Goal: Information Seeking & Learning: Learn about a topic

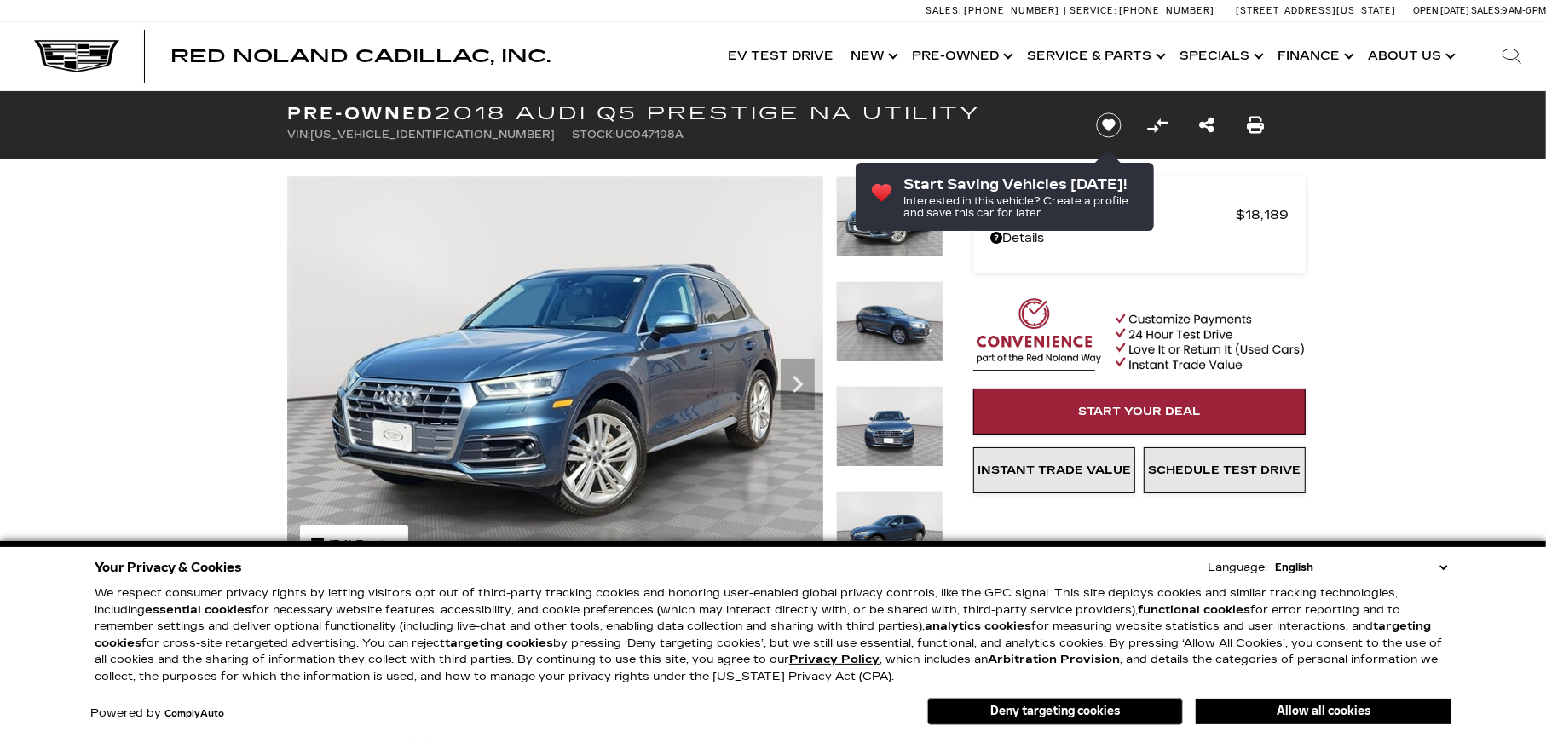
click at [916, 319] on img at bounding box center [889, 321] width 107 height 81
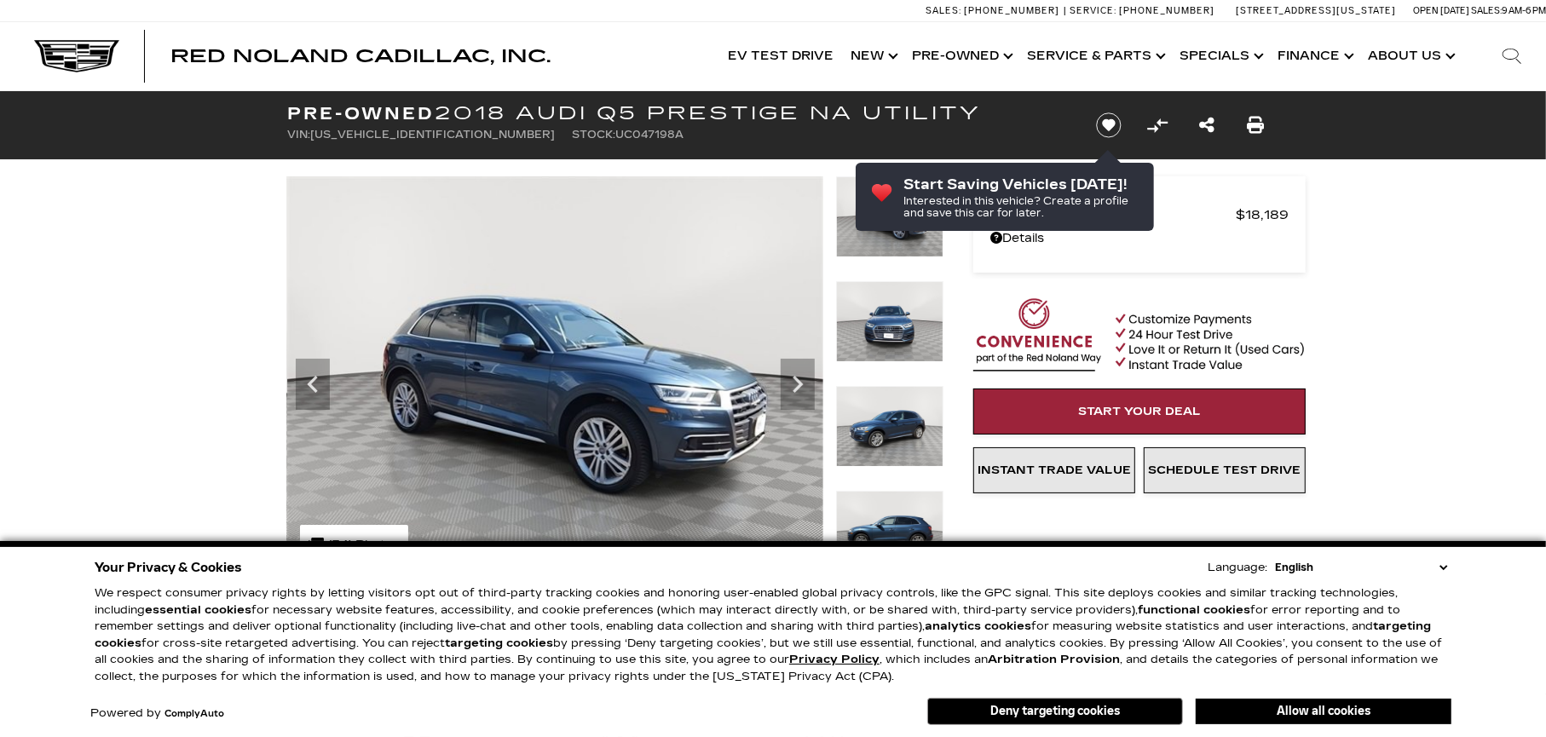
click at [910, 384] on div at bounding box center [889, 333] width 107 height 105
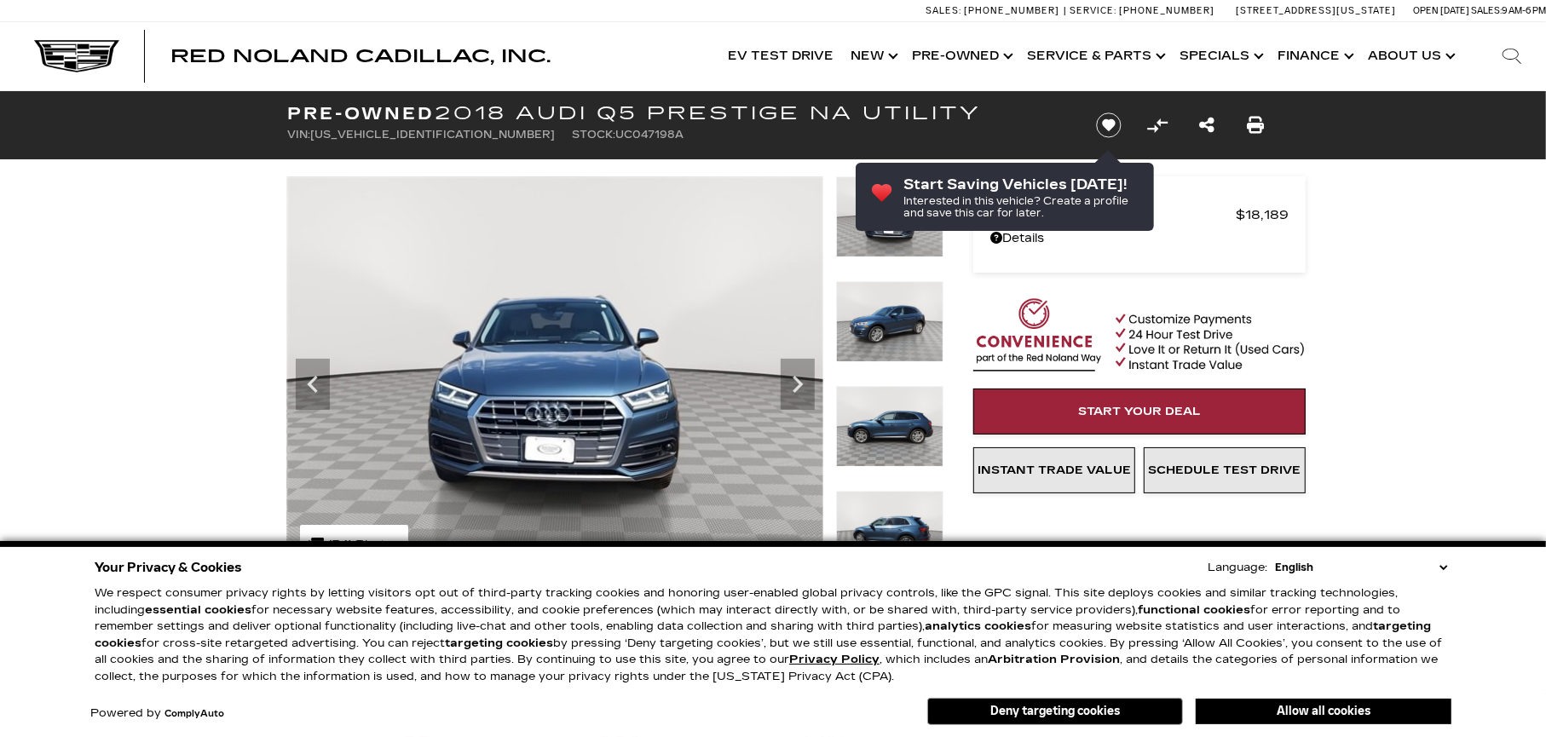
click at [912, 402] on img at bounding box center [889, 426] width 107 height 81
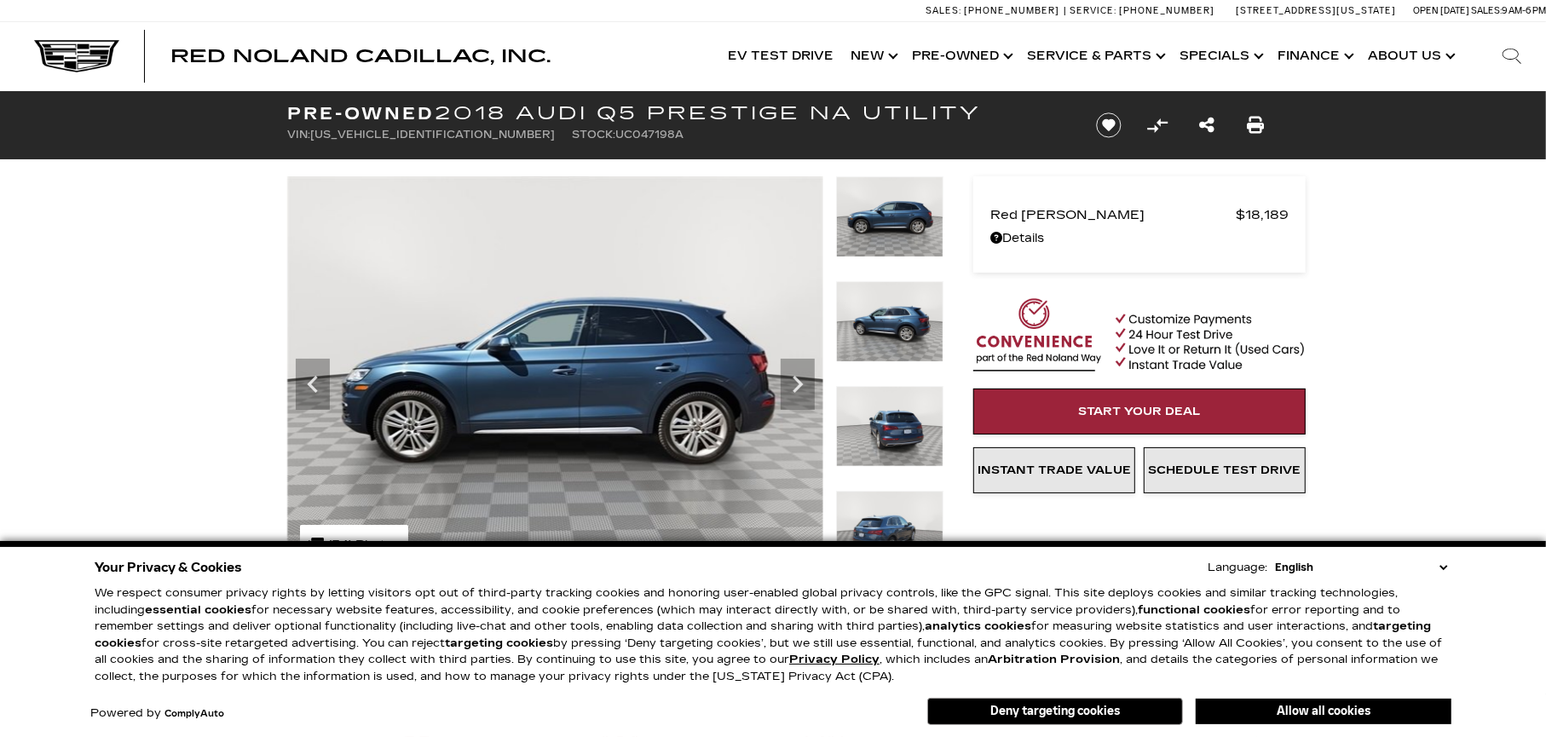
click at [886, 320] on img at bounding box center [889, 321] width 107 height 81
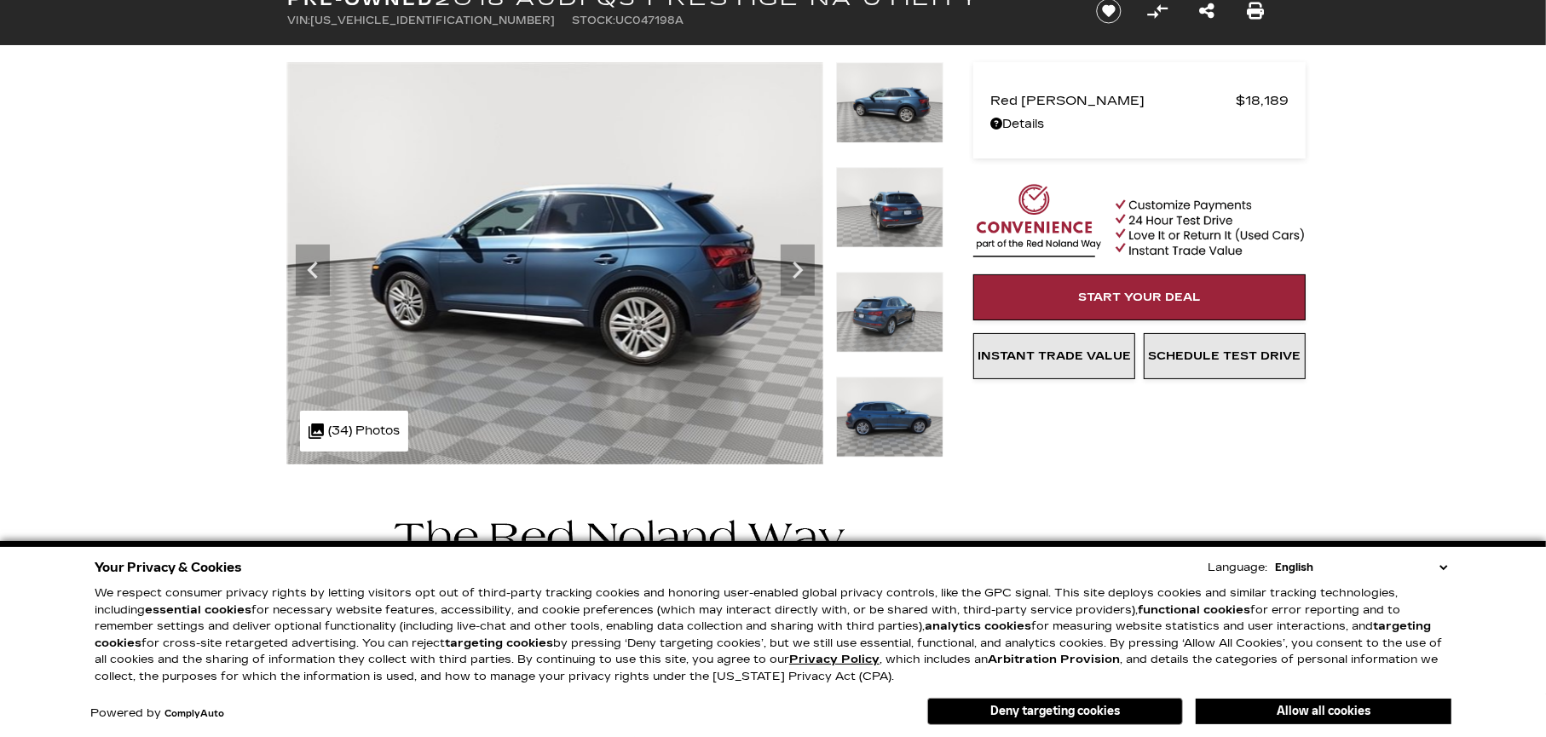
scroll to position [170, 0]
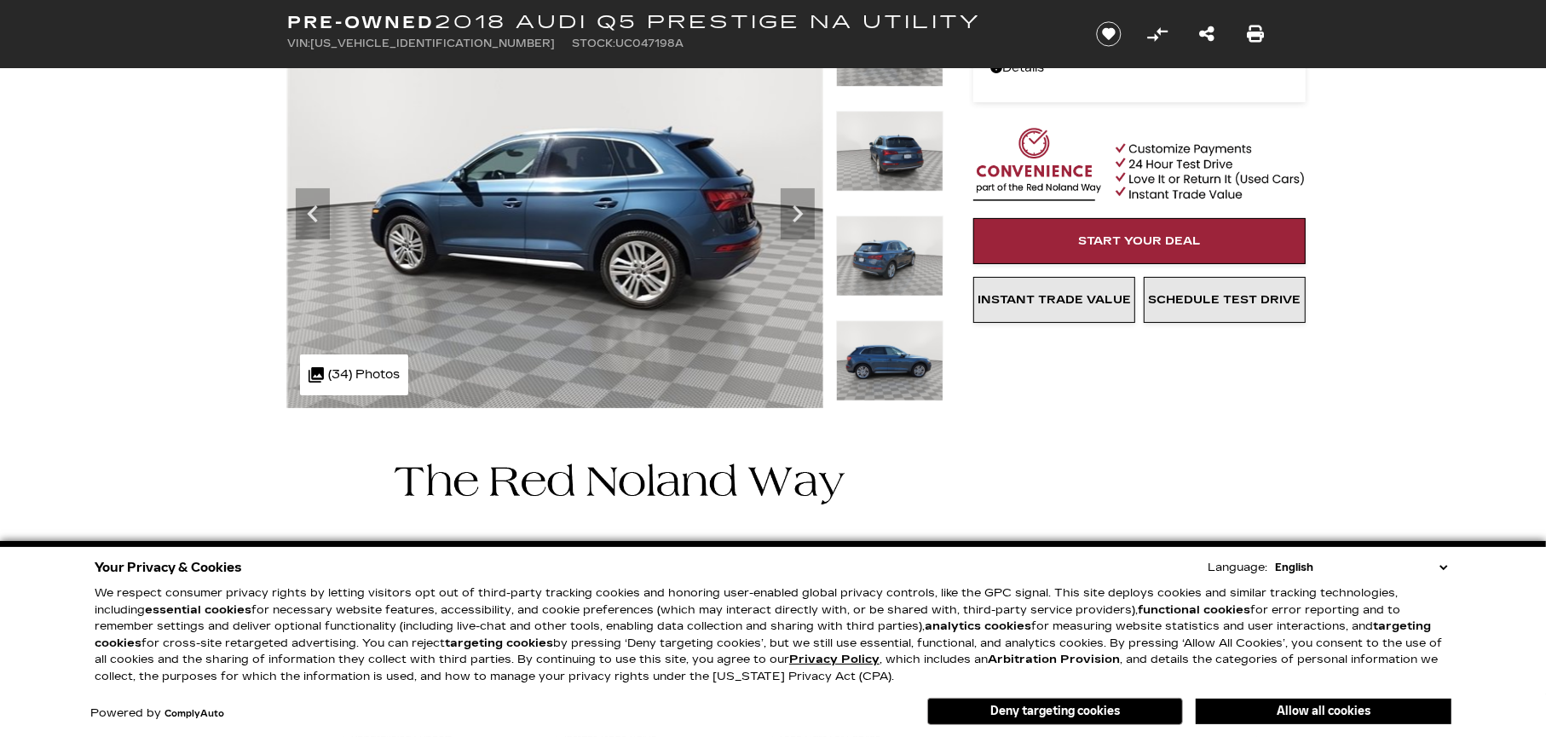
click at [884, 366] on img at bounding box center [889, 360] width 107 height 81
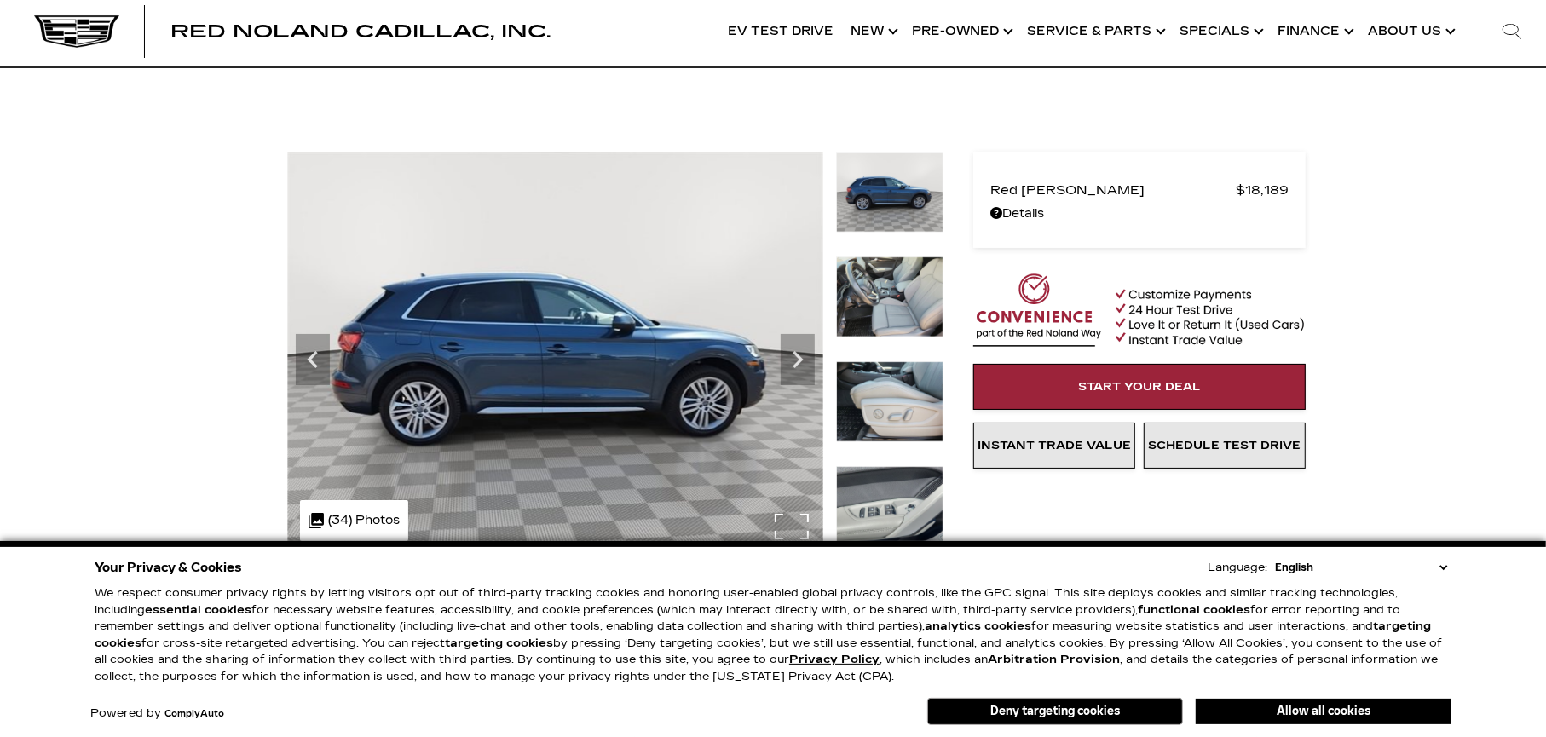
scroll to position [0, 0]
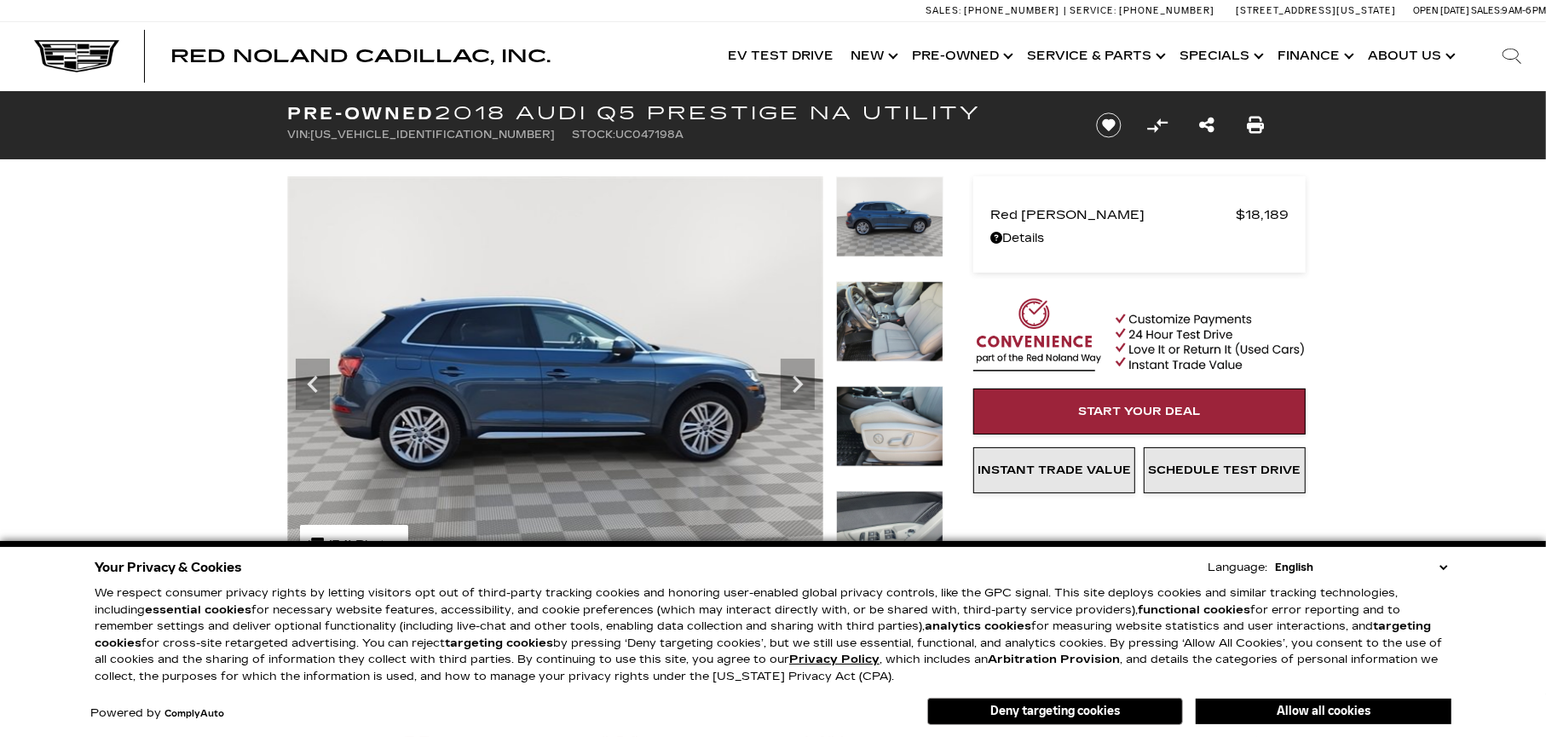
click at [905, 287] on img at bounding box center [889, 321] width 107 height 81
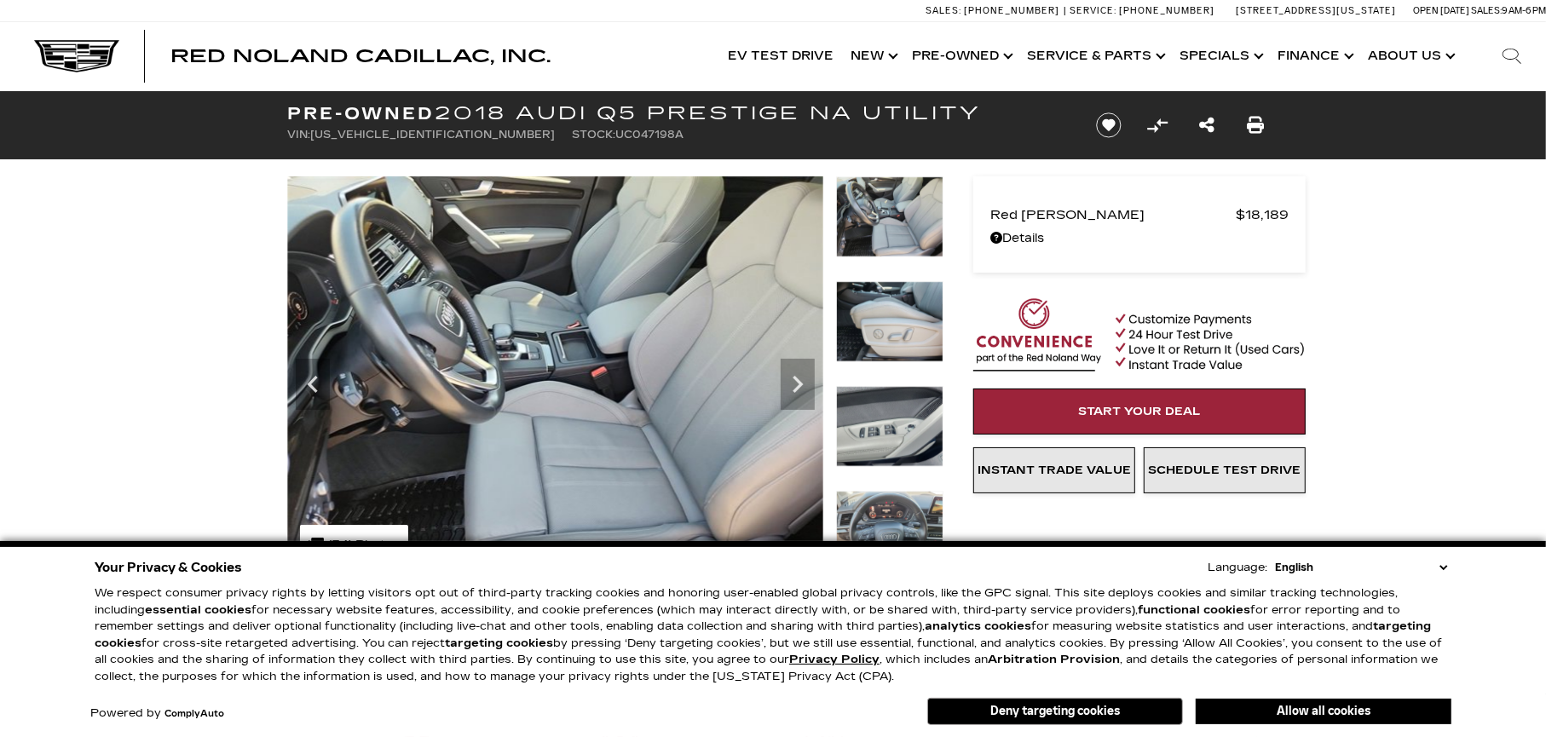
click at [884, 410] on img at bounding box center [889, 426] width 107 height 81
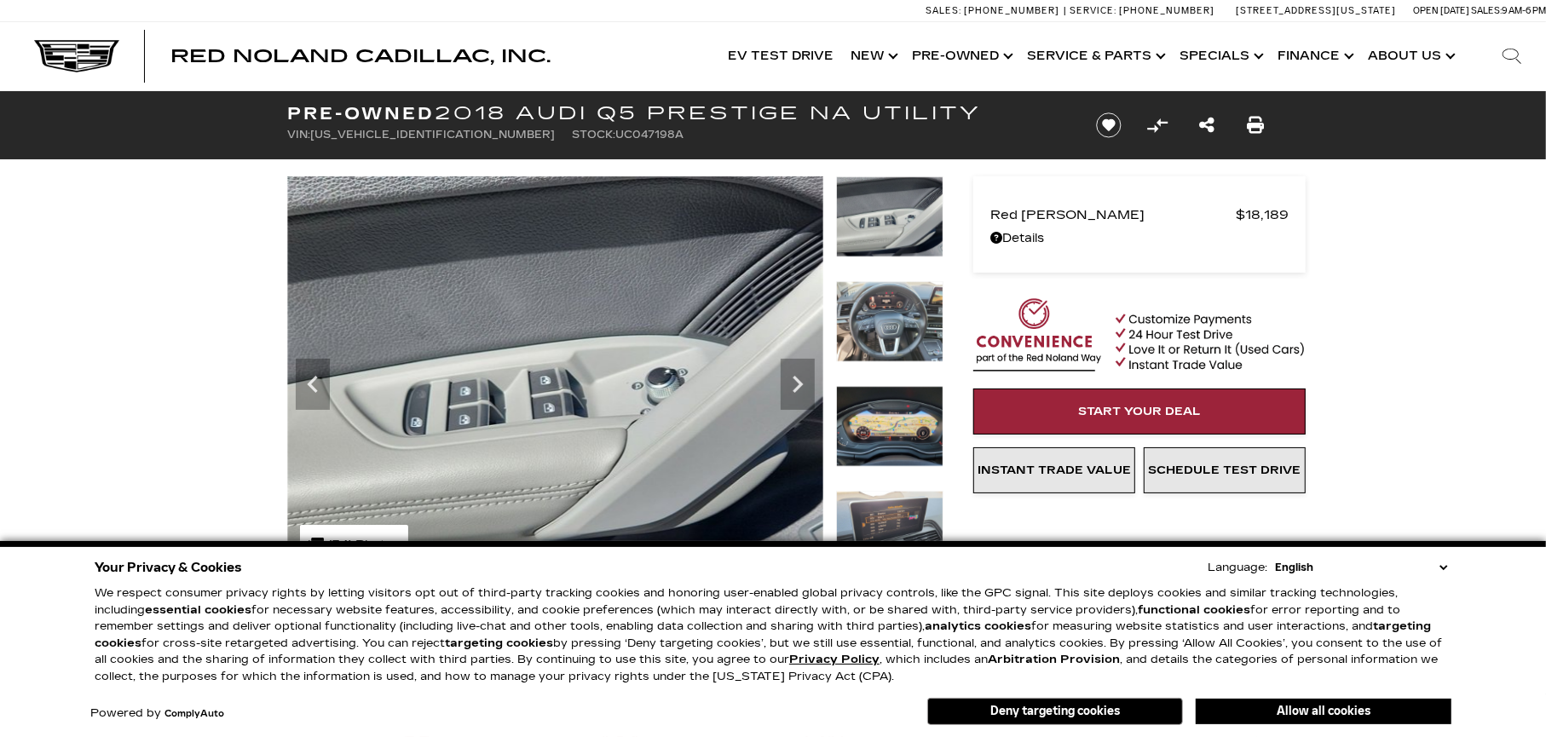
click at [903, 425] on img at bounding box center [889, 426] width 107 height 81
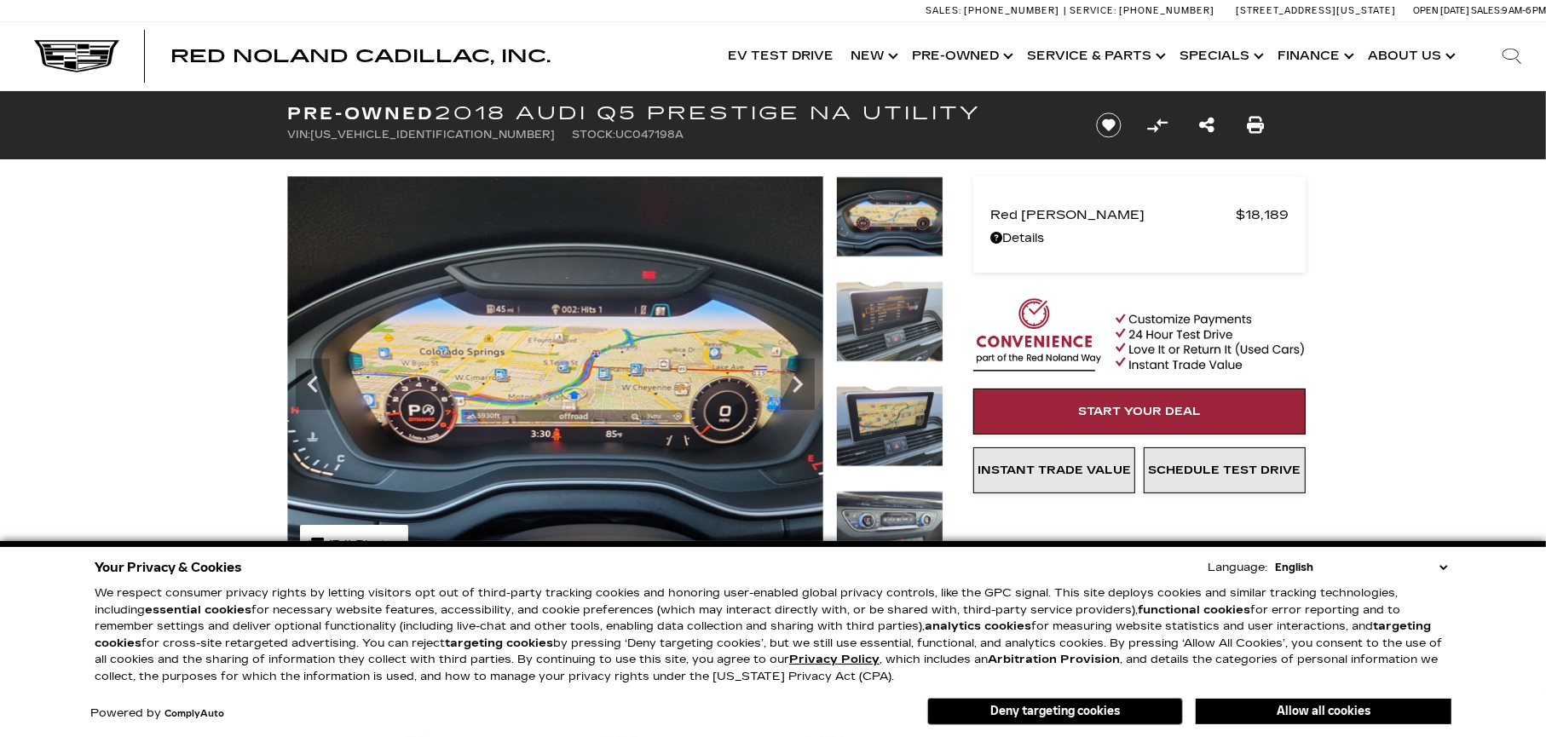
click at [877, 319] on img at bounding box center [889, 321] width 107 height 81
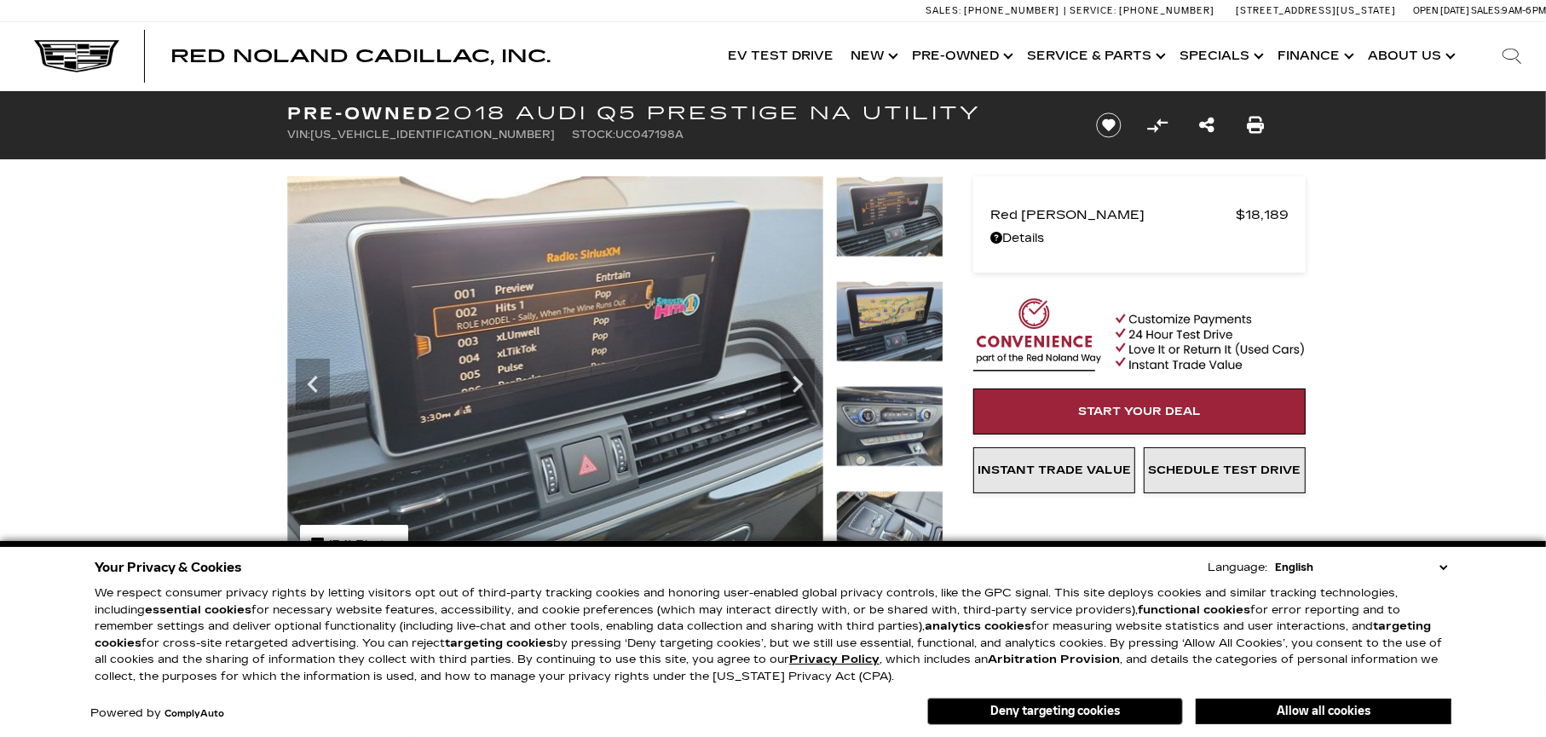
click at [882, 338] on img at bounding box center [889, 321] width 107 height 81
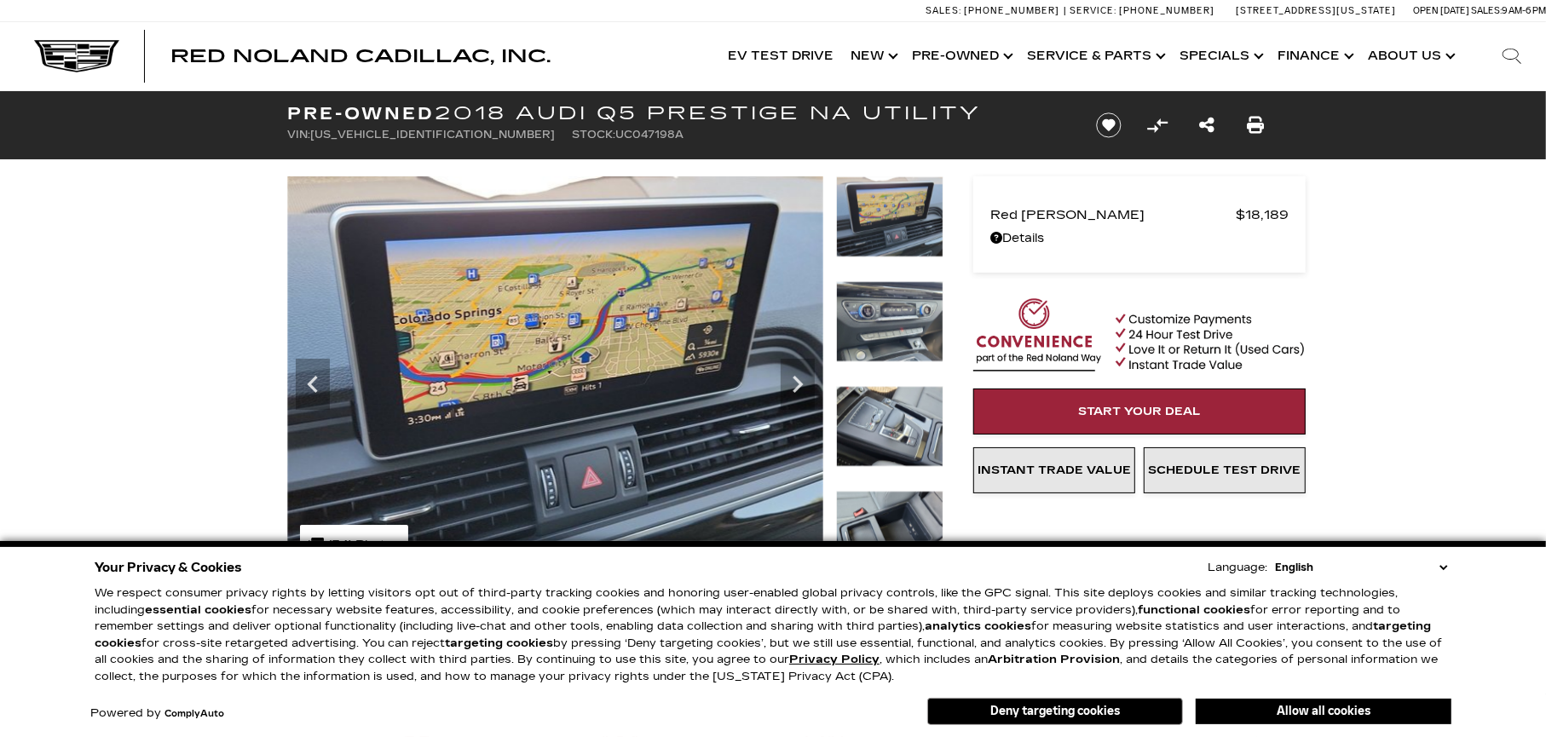
click at [875, 317] on img at bounding box center [889, 321] width 107 height 81
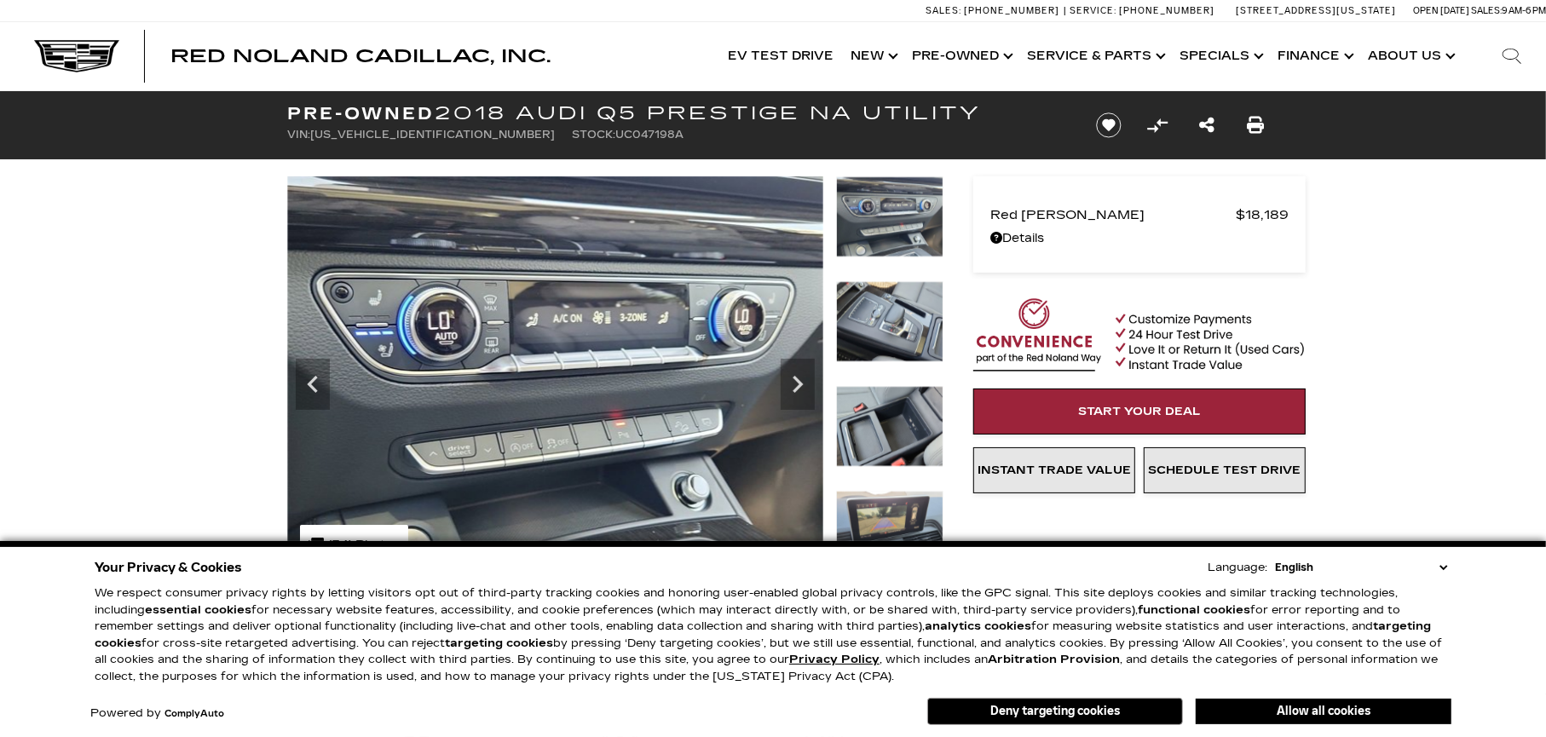
click at [875, 317] on img at bounding box center [889, 321] width 107 height 81
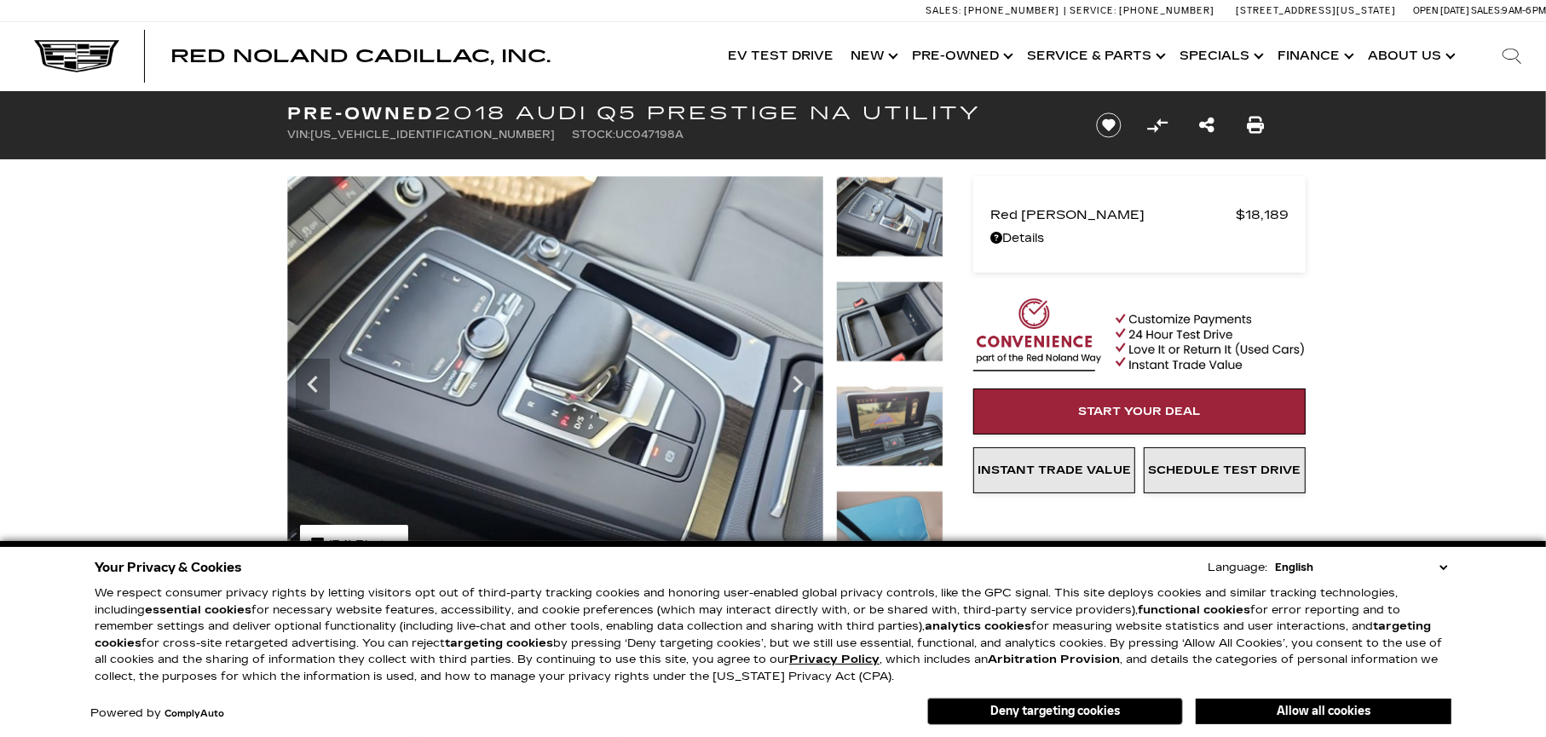
click at [875, 317] on img at bounding box center [889, 321] width 107 height 81
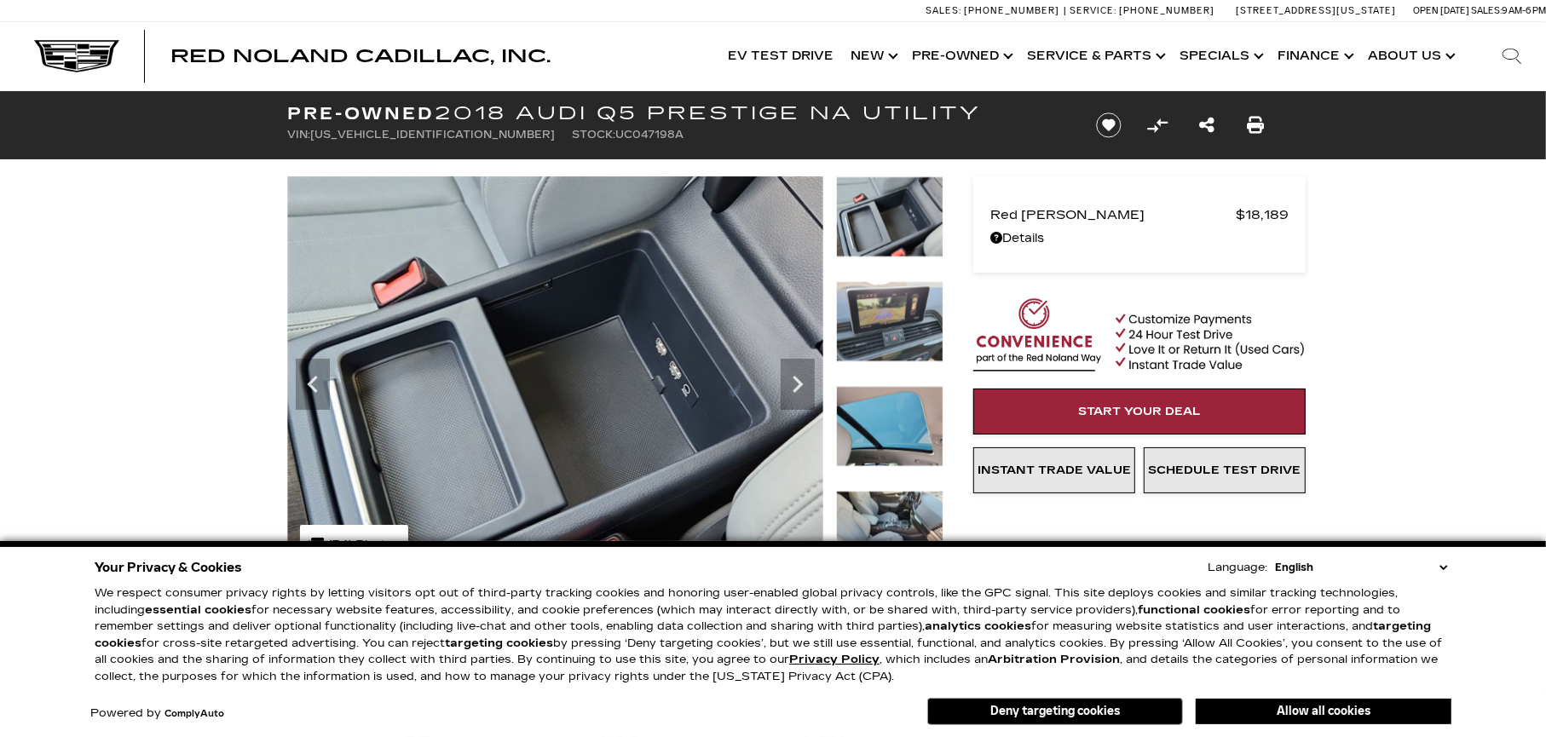
click at [904, 408] on img at bounding box center [889, 426] width 107 height 81
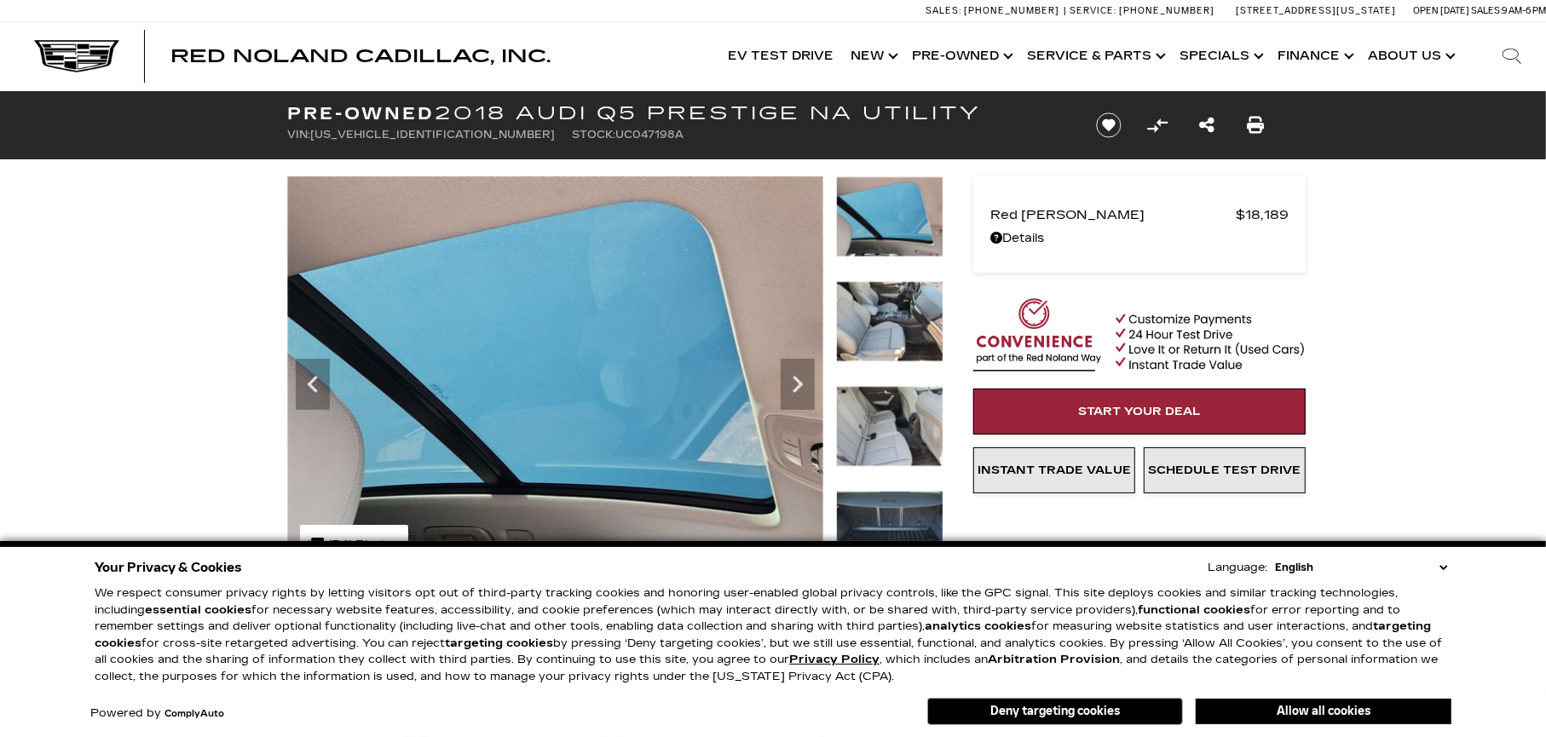
click at [900, 401] on img at bounding box center [889, 426] width 107 height 81
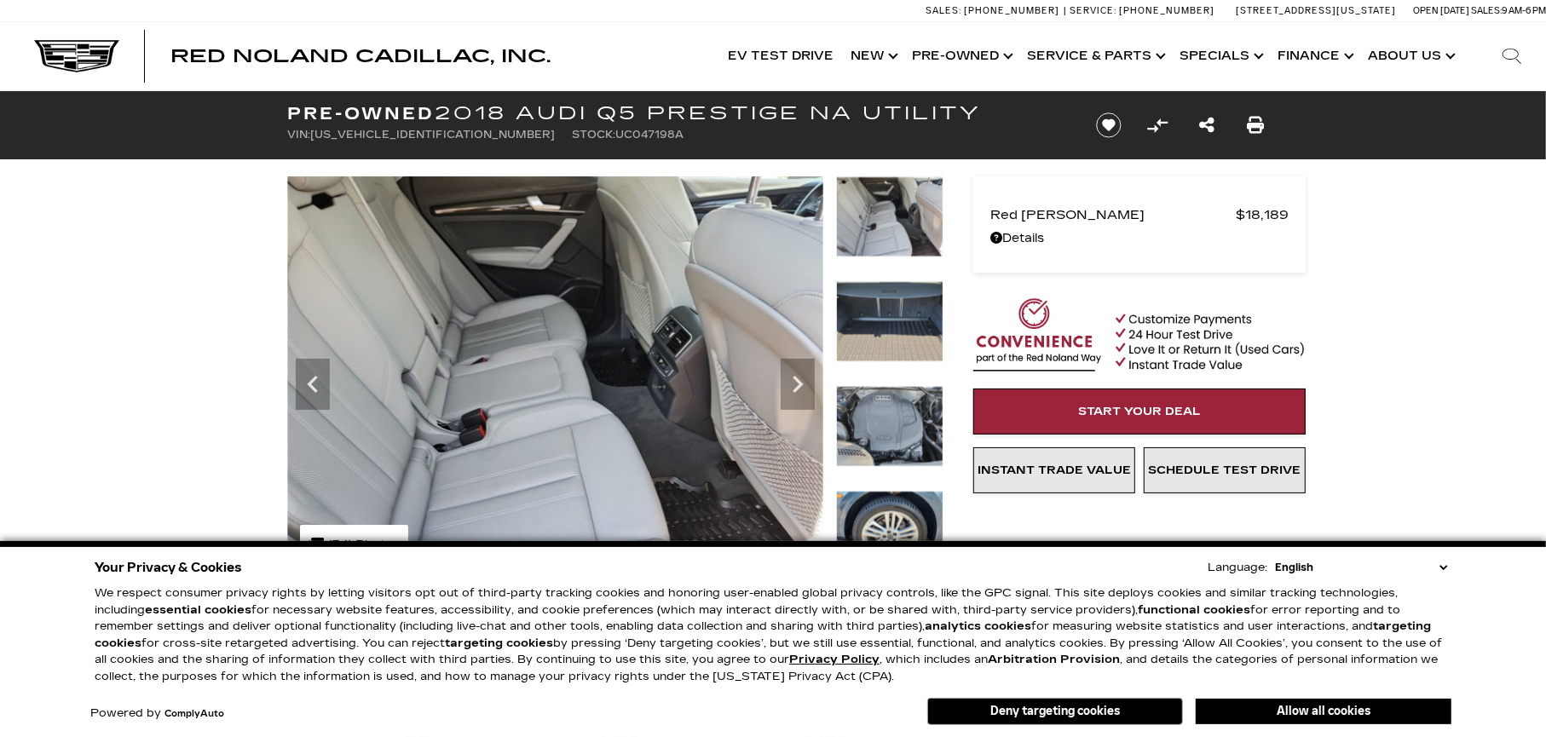
click at [893, 404] on img at bounding box center [889, 426] width 107 height 81
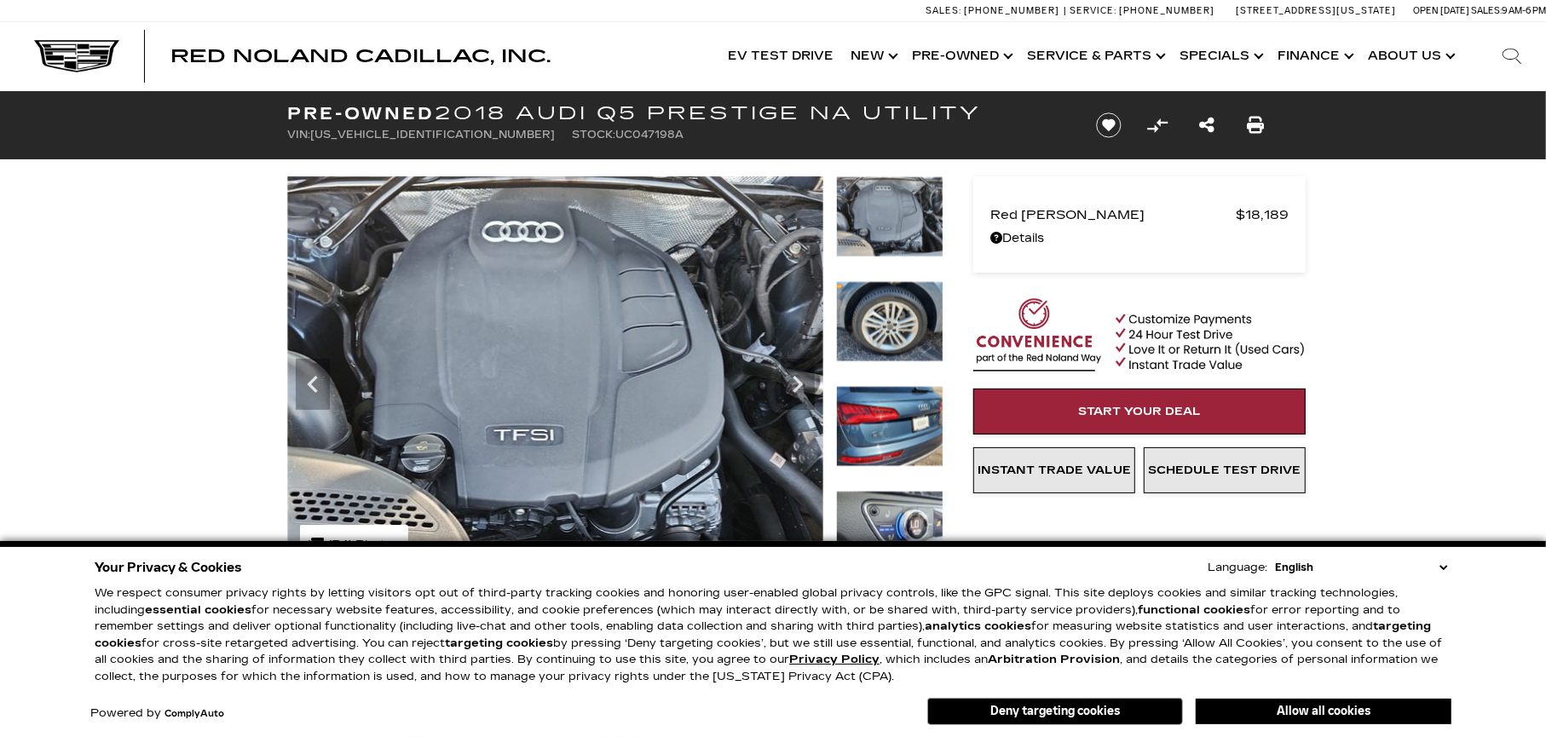
click at [893, 404] on img at bounding box center [889, 426] width 107 height 81
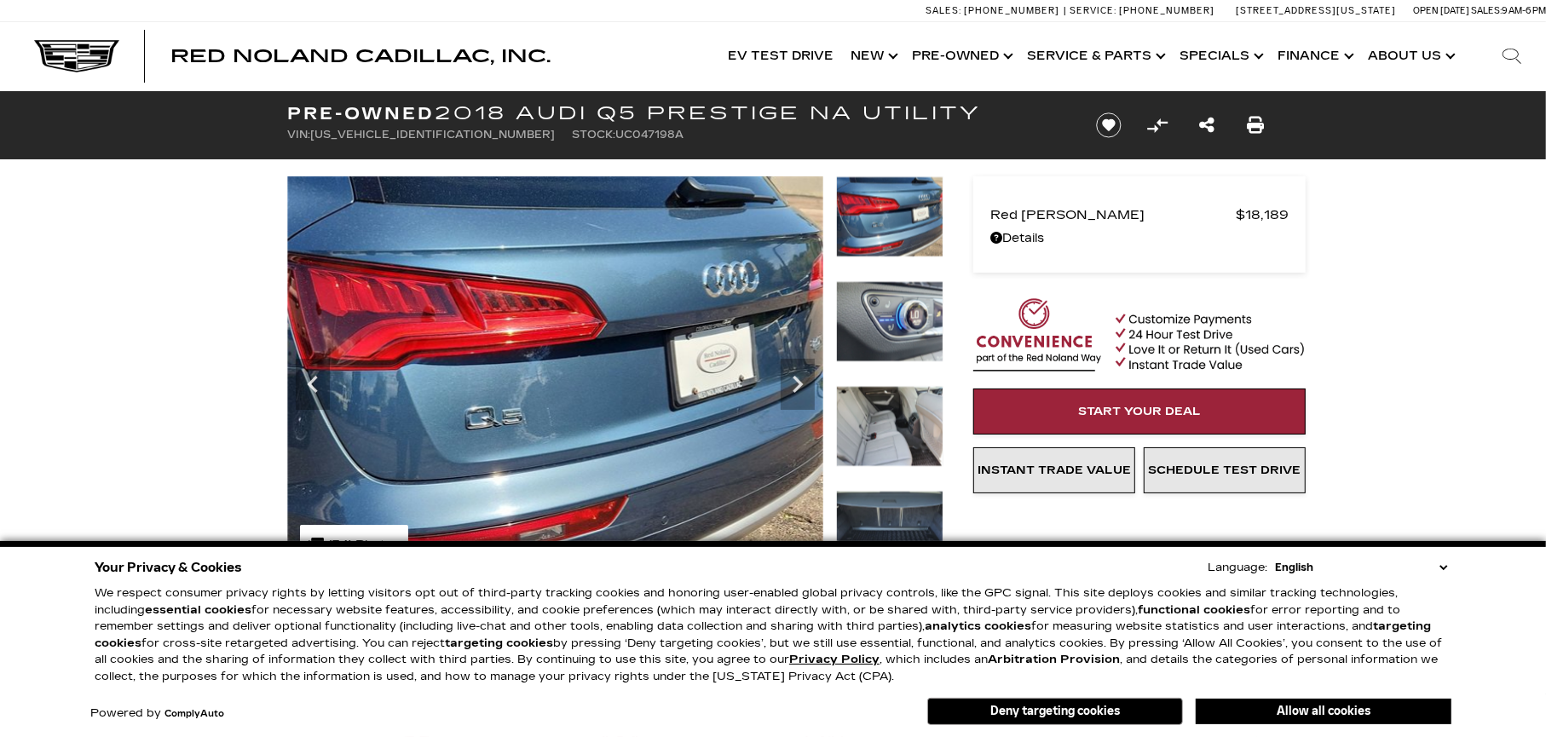
click at [890, 417] on img at bounding box center [889, 426] width 107 height 81
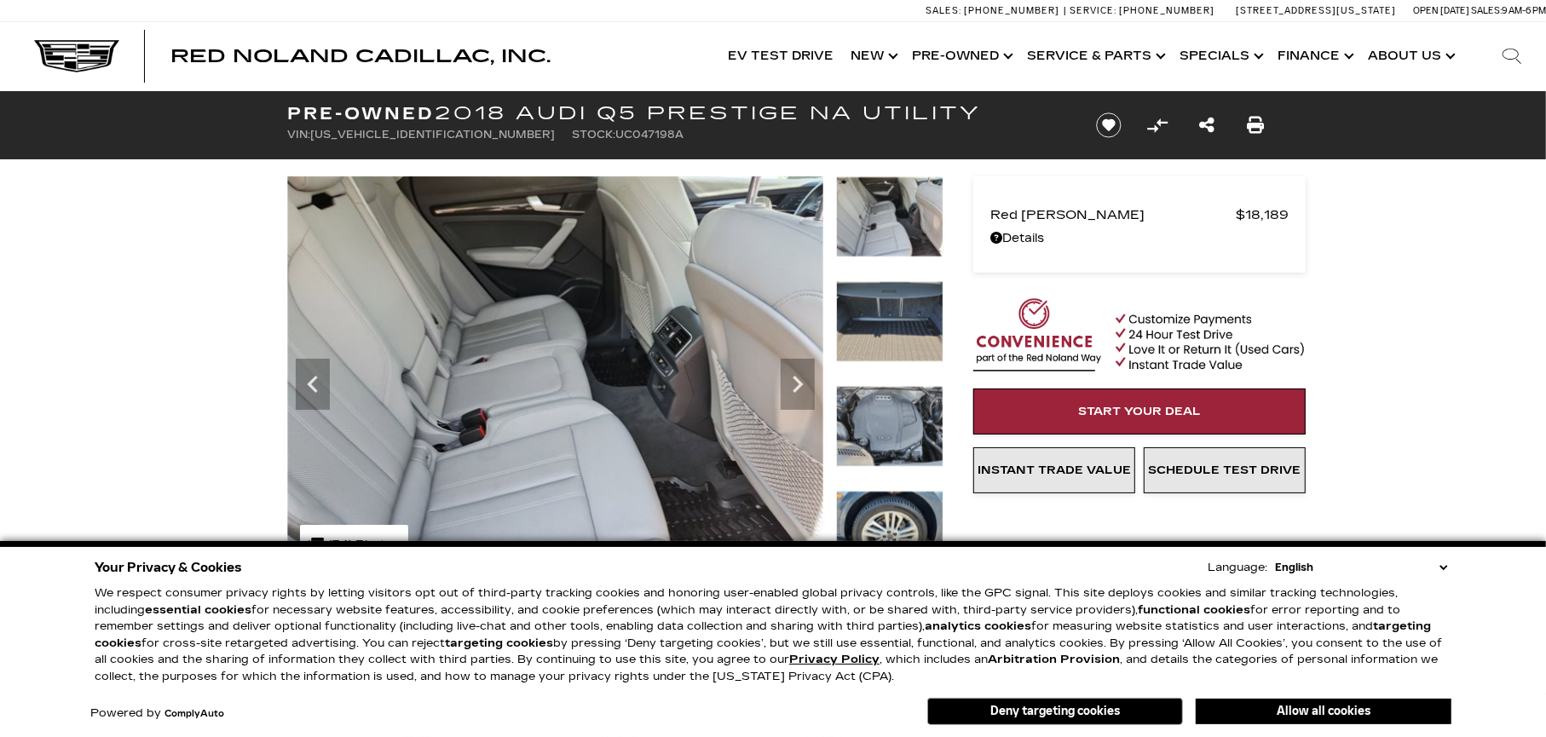
click at [890, 417] on img at bounding box center [889, 426] width 107 height 81
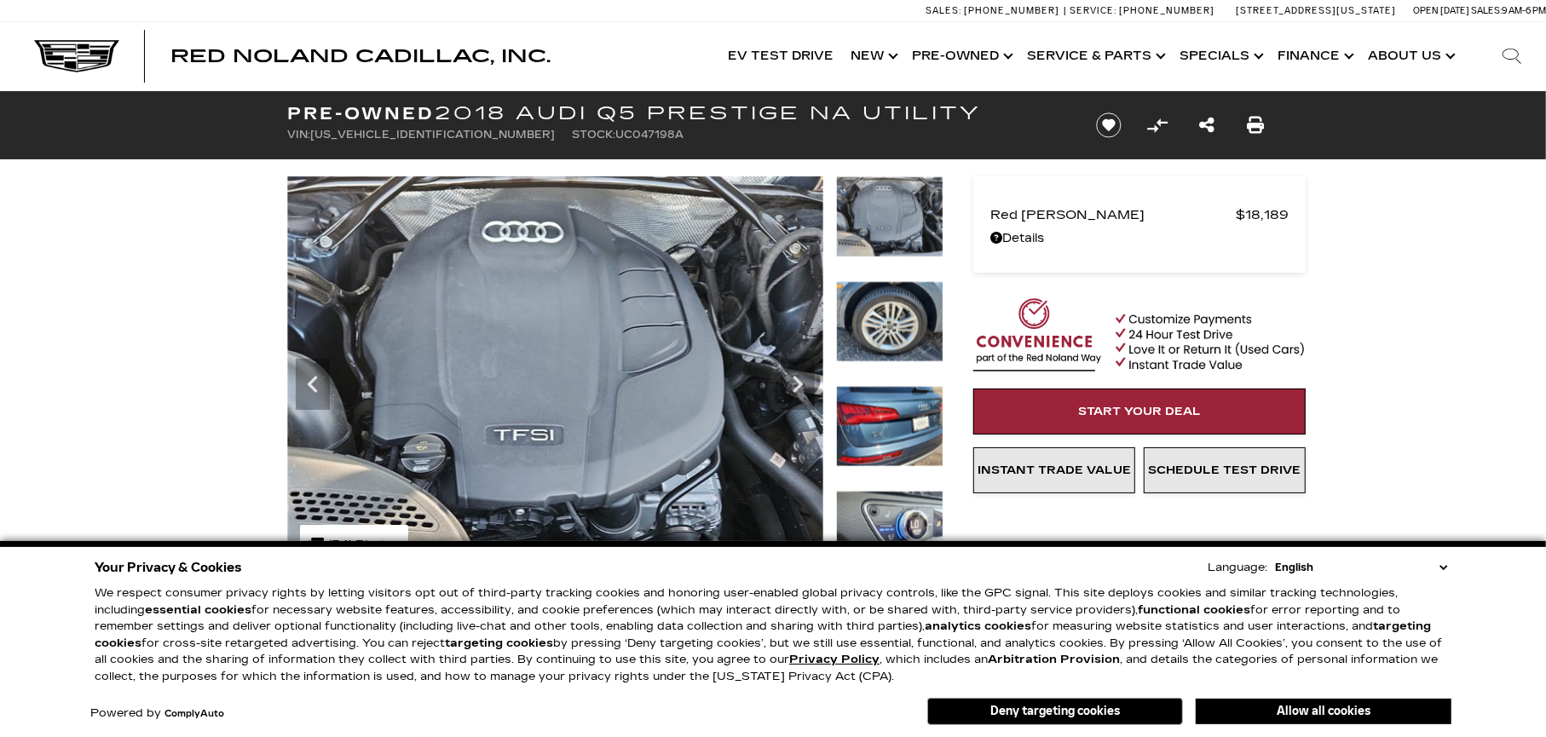
click at [890, 417] on img at bounding box center [889, 426] width 107 height 81
